Goal: Task Accomplishment & Management: Use online tool/utility

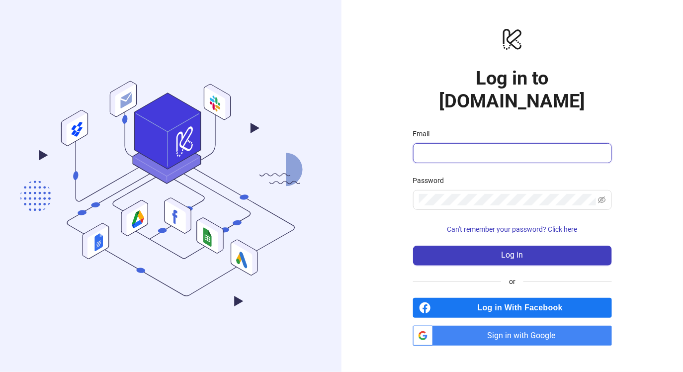
type input "**********"
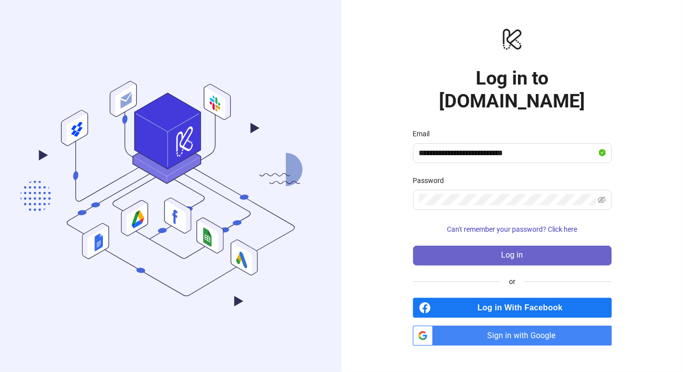
click at [521, 251] on span "Log in" at bounding box center [512, 255] width 22 height 9
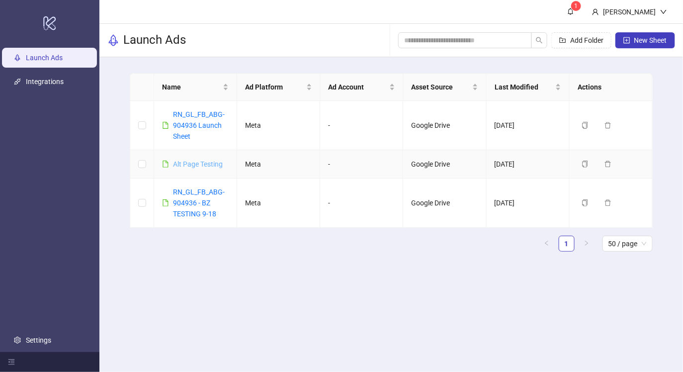
click at [200, 164] on link "Alt Page Testing" at bounding box center [198, 164] width 50 height 8
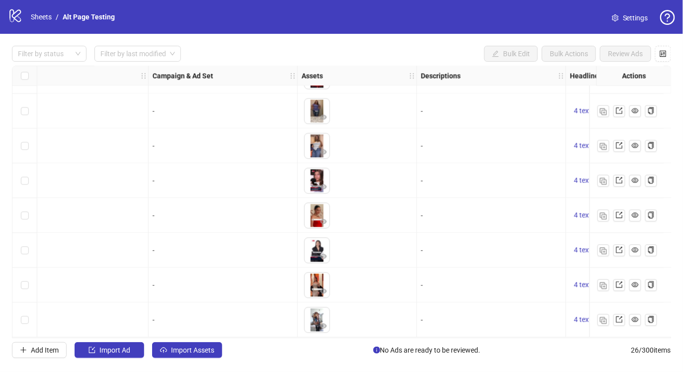
scroll to position [657, 0]
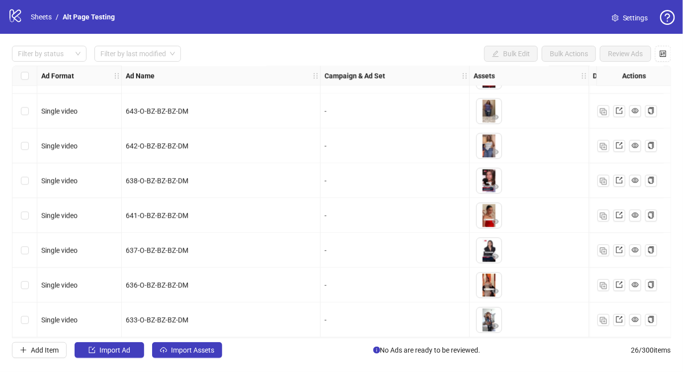
click at [18, 319] on div "Select row 26" at bounding box center [24, 320] width 25 height 35
click at [604, 317] on img "button" at bounding box center [603, 320] width 7 height 7
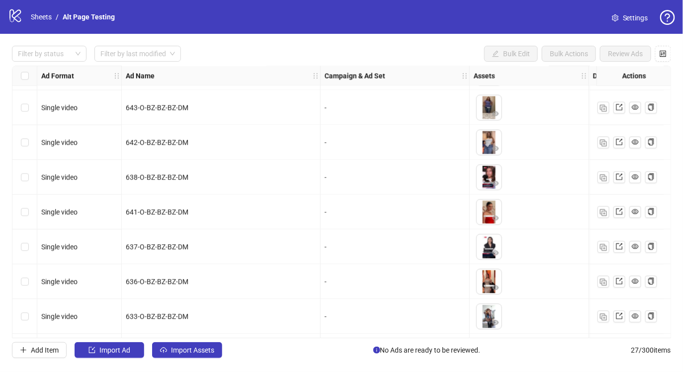
scroll to position [691, 0]
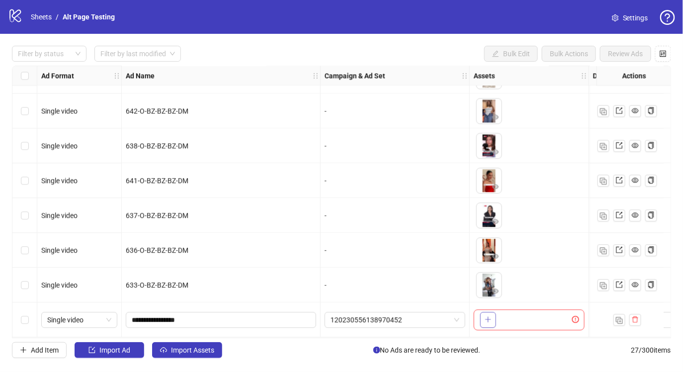
click at [486, 320] on icon "plus" at bounding box center [487, 320] width 5 height 0
click at [486, 316] on span "button" at bounding box center [488, 320] width 7 height 8
